Goal: Information Seeking & Learning: Find specific fact

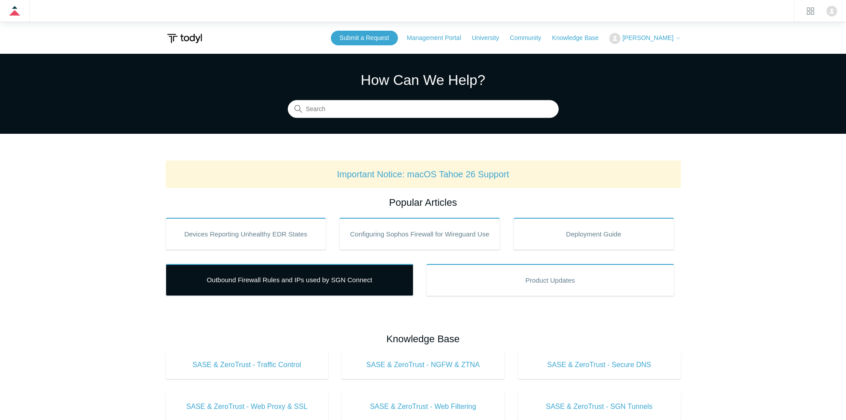
click at [357, 283] on link "Outbound Firewall Rules and IPs used by SGN Connect" at bounding box center [290, 280] width 248 height 32
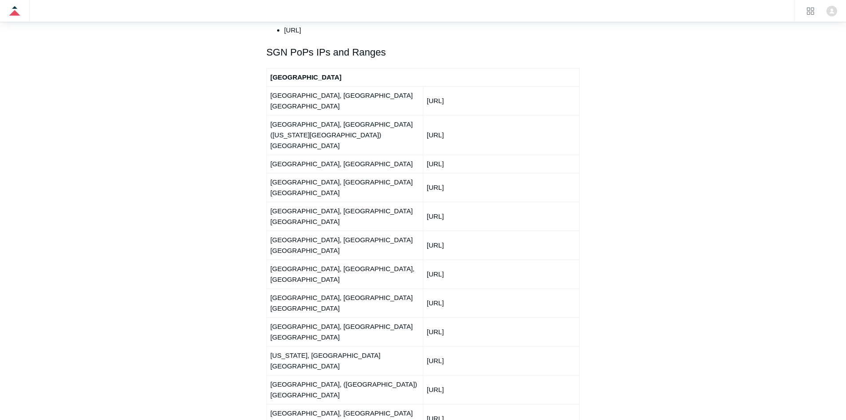
scroll to position [1066, 0]
drag, startPoint x: 276, startPoint y: 35, endPoint x: 362, endPoint y: 35, distance: 85.8
click at [361, 44] on h2 "SGN PoPs IPs and Ranges" at bounding box center [424, 52] width 314 height 16
click at [364, 44] on h2 "SGN PoPs IPs and Ranges" at bounding box center [424, 52] width 314 height 16
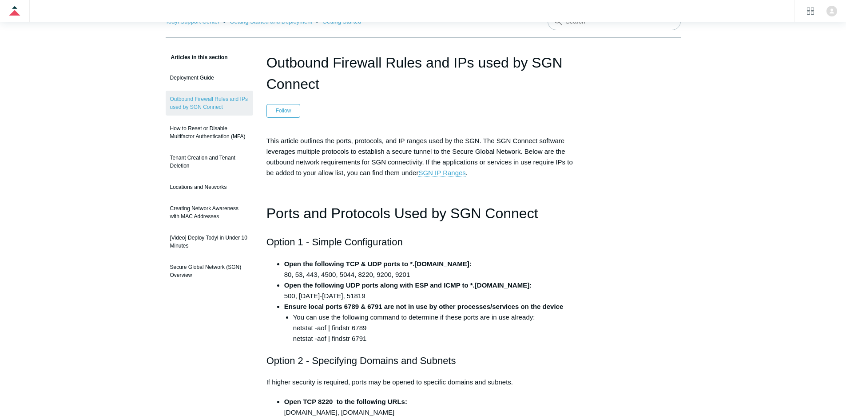
scroll to position [0, 0]
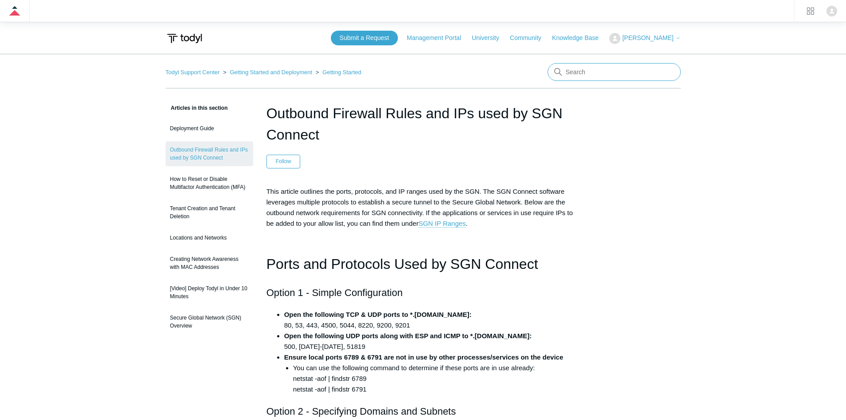
click at [602, 72] on input "Search" at bounding box center [614, 72] width 133 height 18
type input "blocked countries"
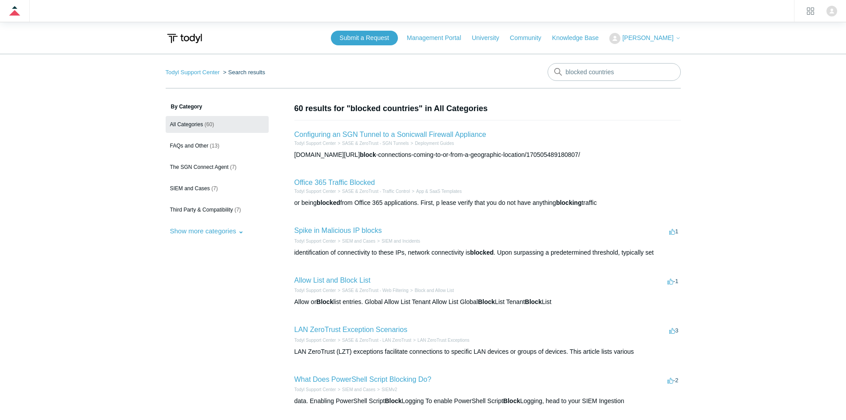
click at [207, 271] on aside "By Category All Categories (60) FAQs and Other (13) The SGN Connect Agent (7) S…" at bounding box center [217, 357] width 103 height 509
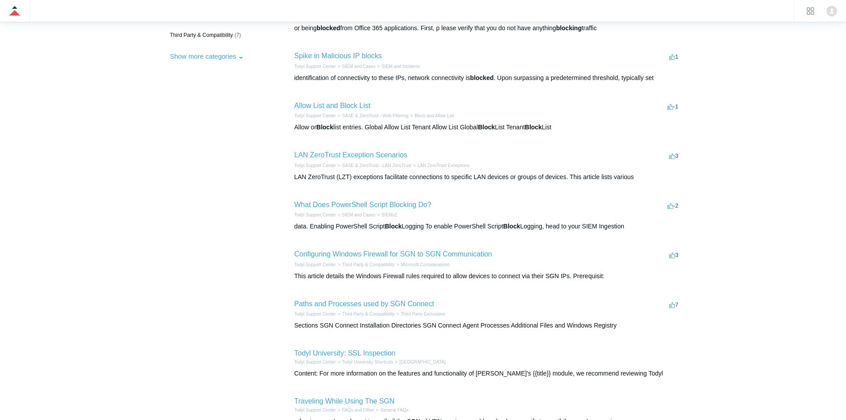
scroll to position [178, 0]
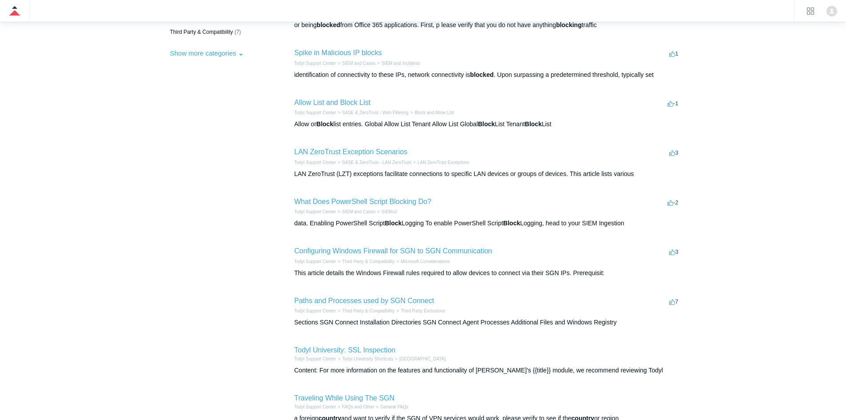
click at [204, 259] on aside "By Category All Categories (60) FAQs and Other (13) The SGN Connect Agent (7) S…" at bounding box center [217, 179] width 103 height 509
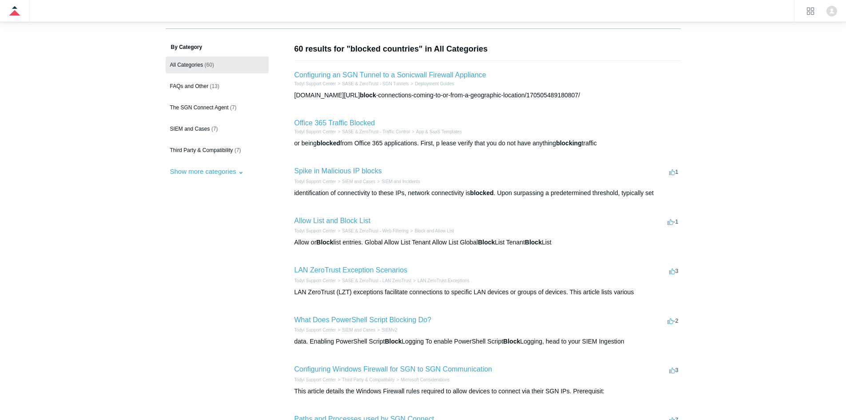
scroll to position [0, 0]
